Goal: Information Seeking & Learning: Find specific fact

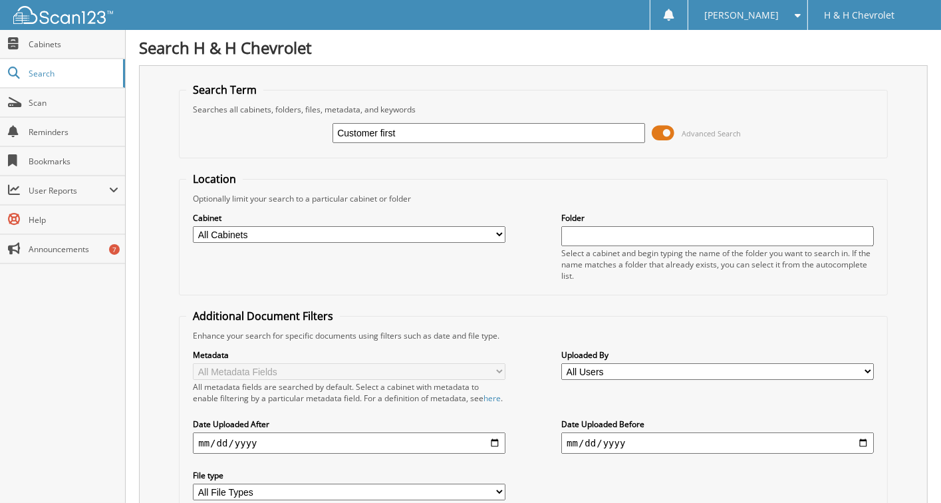
type input "Customer first"
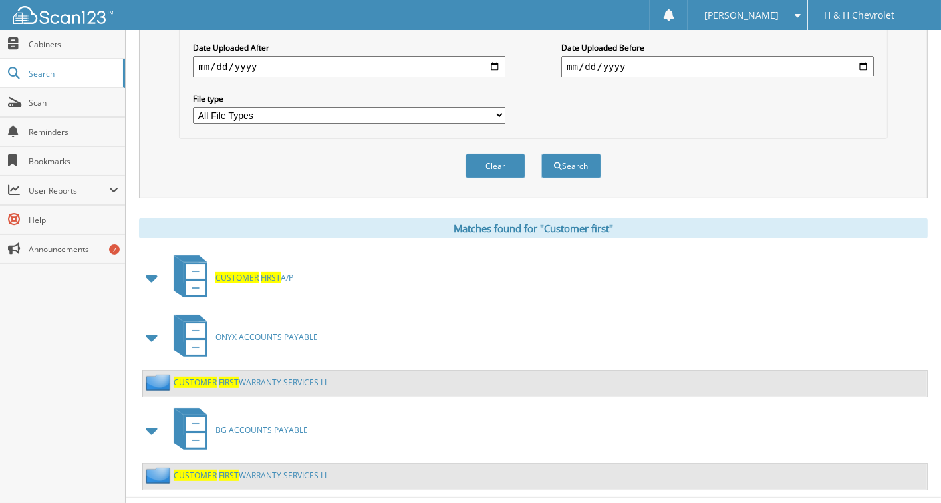
scroll to position [399, 0]
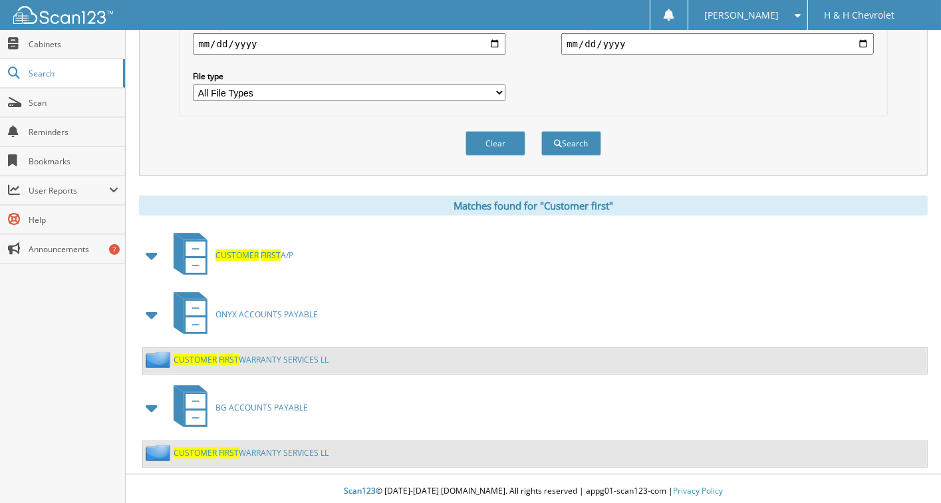
click at [150, 253] on span at bounding box center [152, 255] width 19 height 24
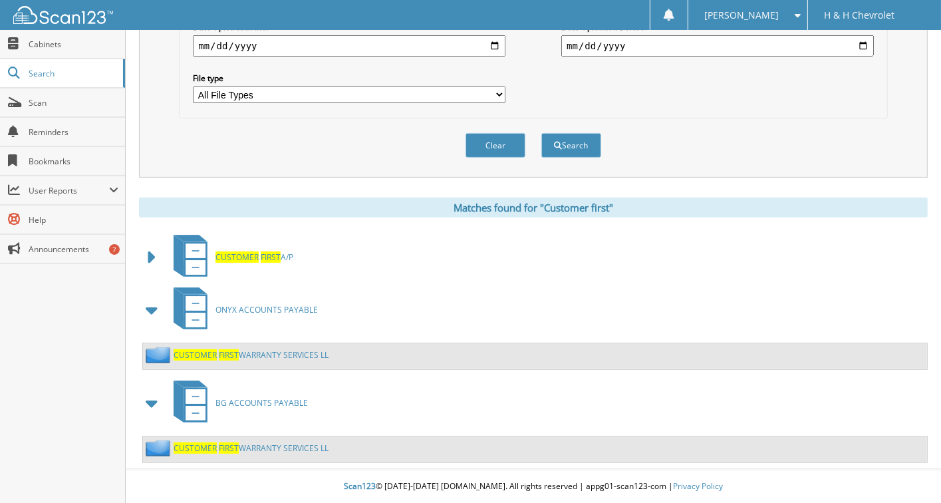
scroll to position [392, 0]
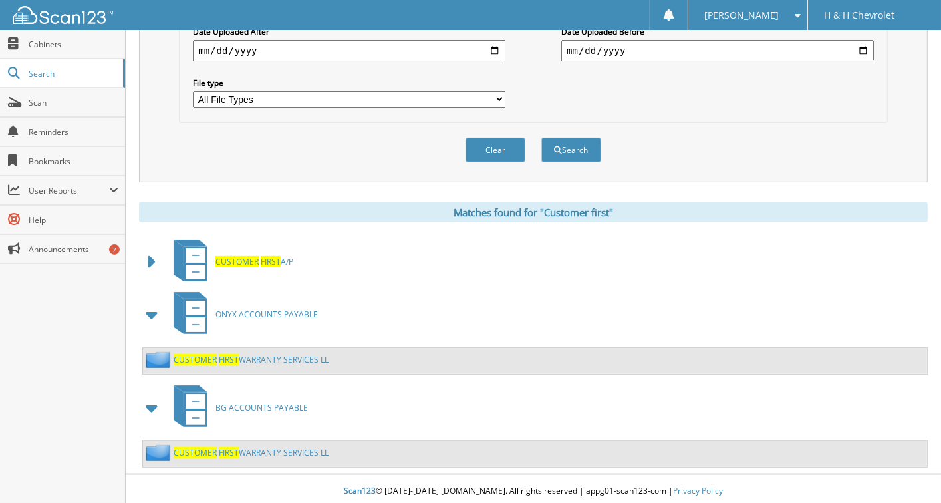
click at [148, 261] on span at bounding box center [152, 262] width 19 height 24
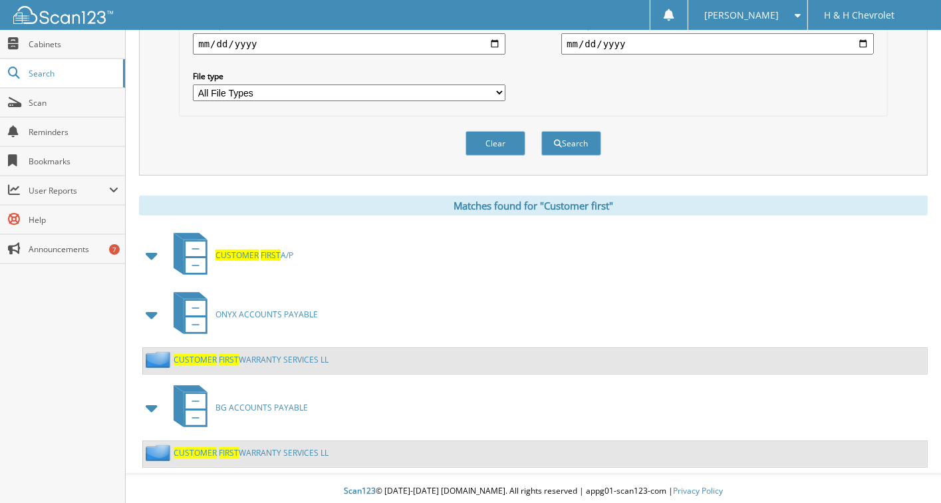
click at [266, 252] on span "FIRST" at bounding box center [271, 254] width 20 height 11
